Goal: Find specific page/section: Find specific page/section

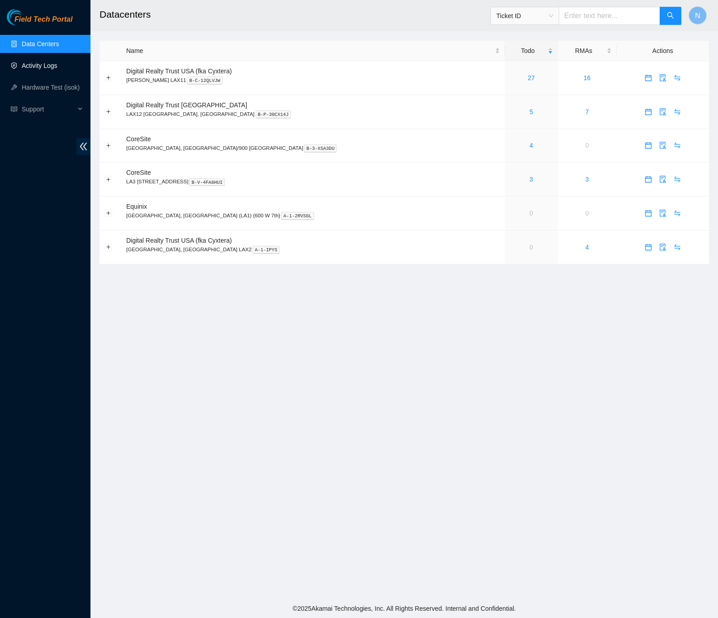
click at [41, 62] on link "Activity Logs" at bounding box center [40, 65] width 36 height 7
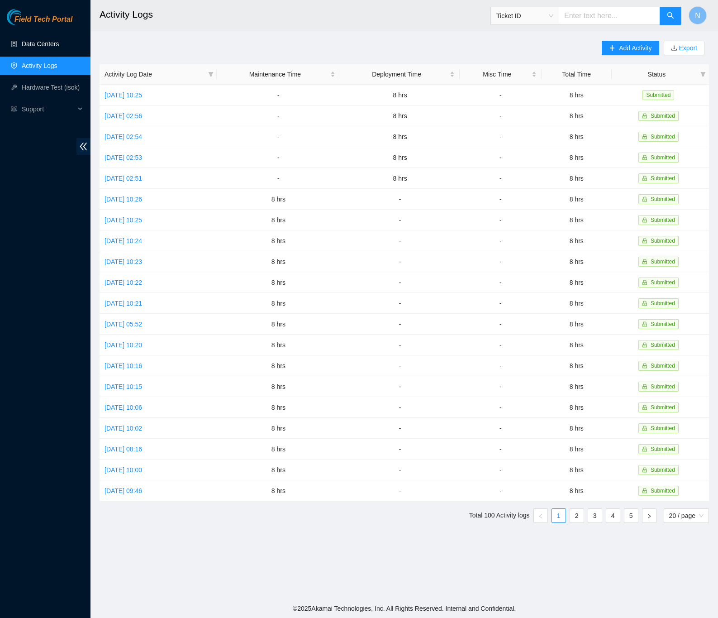
click at [53, 46] on link "Data Centers" at bounding box center [40, 43] width 37 height 7
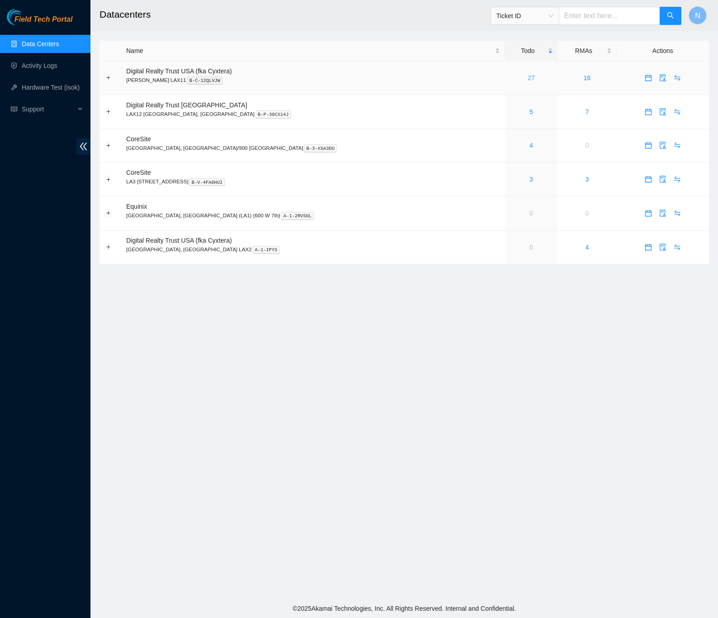
click at [528, 76] on link "27" at bounding box center [531, 77] width 7 height 7
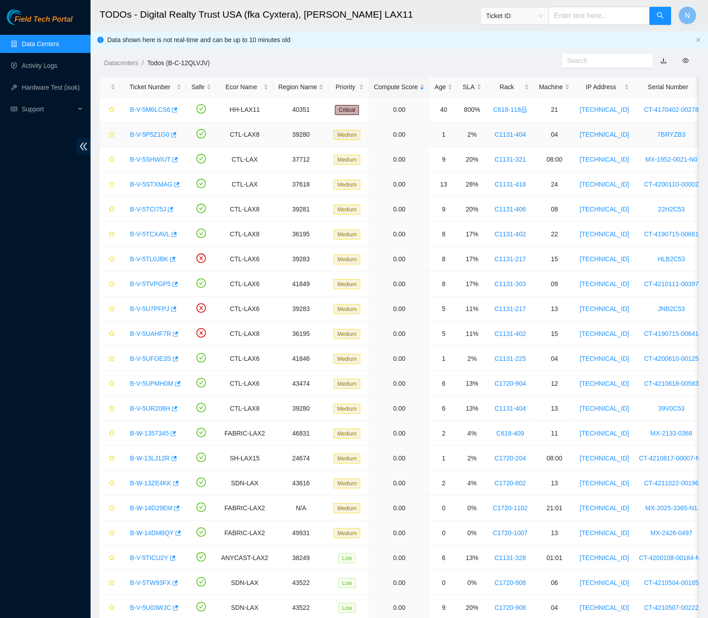
click at [151, 135] on link "B-V-5P5Z1G0" at bounding box center [149, 134] width 39 height 7
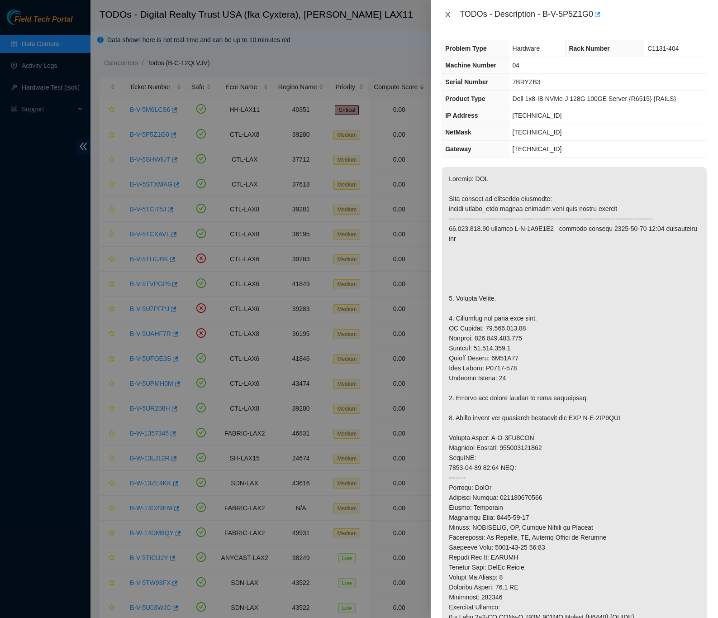
click at [448, 14] on icon "close" at bounding box center [447, 14] width 7 height 7
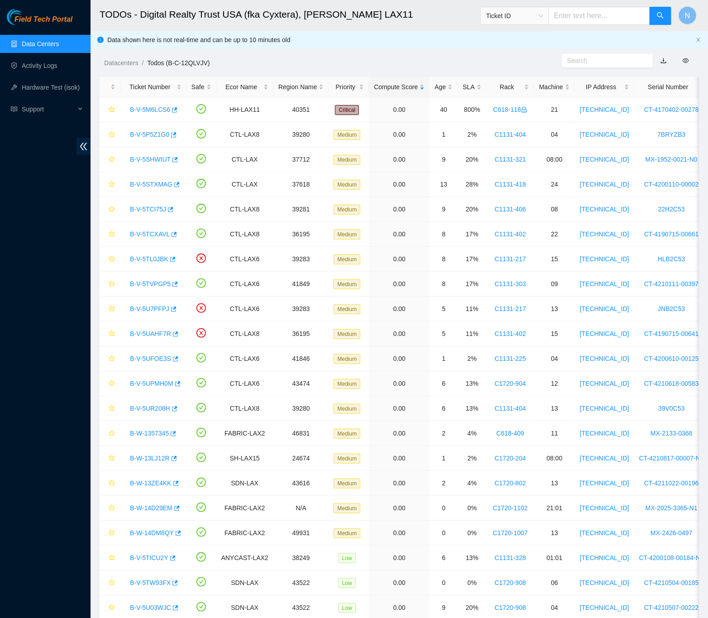
click at [55, 43] on link "Data Centers" at bounding box center [40, 43] width 37 height 7
